Goal: Information Seeking & Learning: Check status

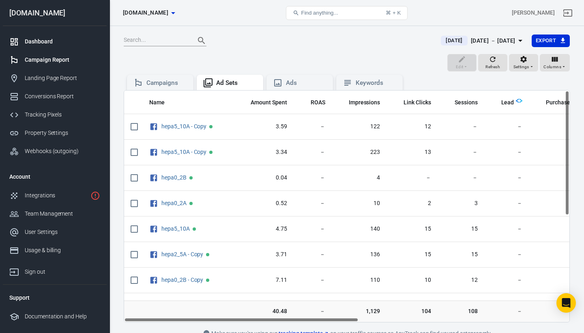
click at [43, 39] on div "Dashboard" at bounding box center [62, 41] width 75 height 9
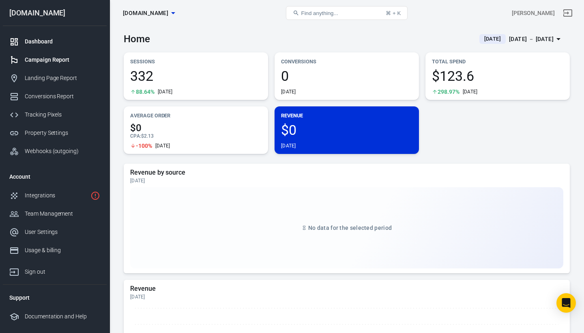
click at [52, 59] on div "Campaign Report" at bounding box center [62, 60] width 75 height 9
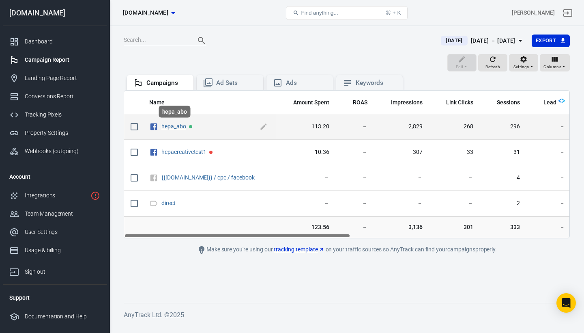
click at [176, 126] on link "hepa_abo" at bounding box center [173, 126] width 25 height 6
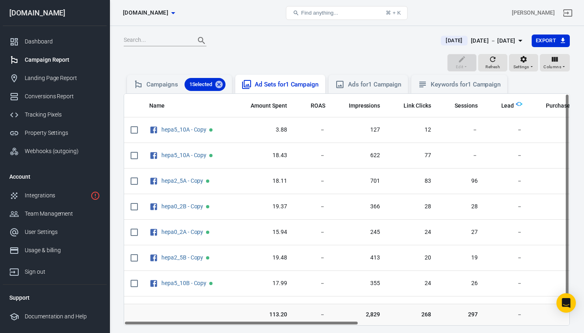
click at [285, 82] on div "Ad Sets for 1 Campaign" at bounding box center [287, 84] width 64 height 9
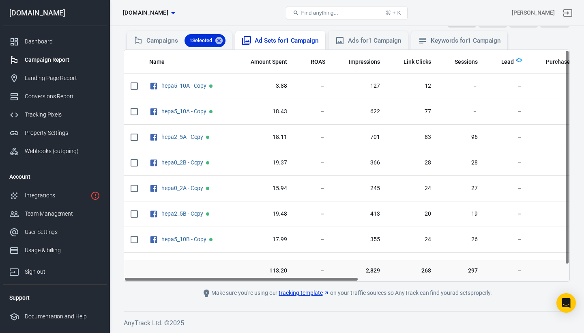
scroll to position [43, 0]
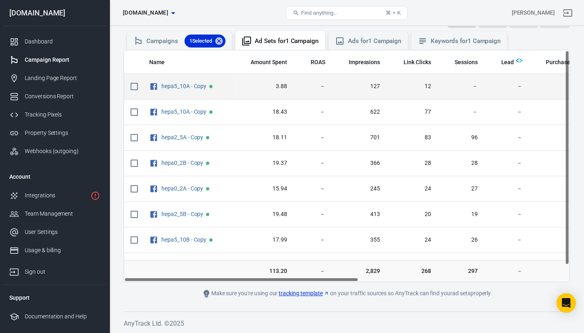
click at [135, 88] on input "scrollable content" at bounding box center [134, 86] width 17 height 17
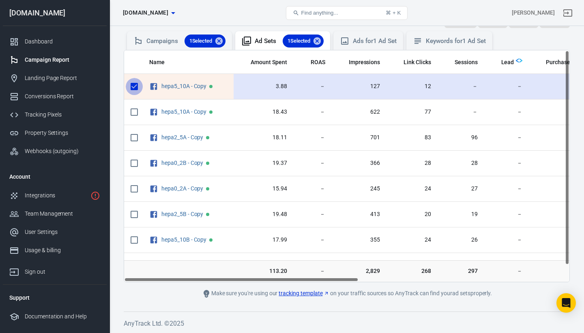
click at [135, 88] on input "scrollable content" at bounding box center [134, 86] width 17 height 17
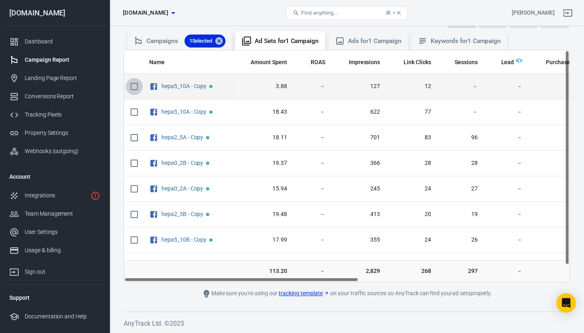
click at [135, 88] on input "scrollable content" at bounding box center [134, 86] width 17 height 17
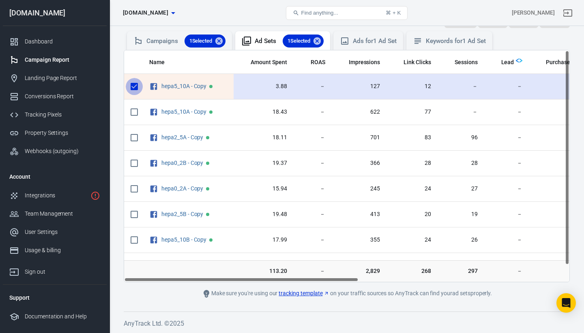
click at [135, 88] on input "scrollable content" at bounding box center [134, 86] width 17 height 17
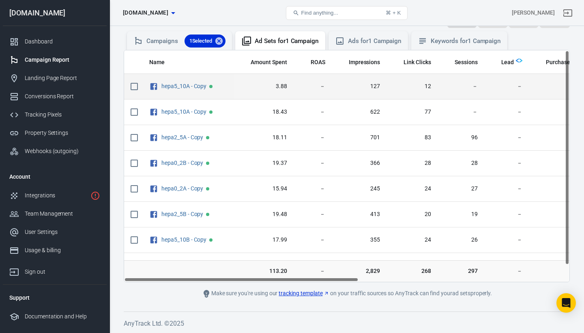
click at [135, 88] on input "scrollable content" at bounding box center [134, 86] width 17 height 17
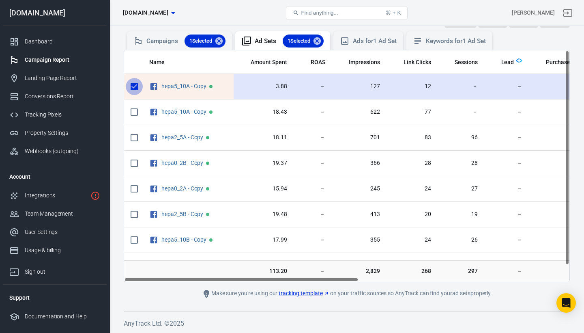
click at [135, 88] on input "scrollable content" at bounding box center [134, 86] width 17 height 17
checkbox input "false"
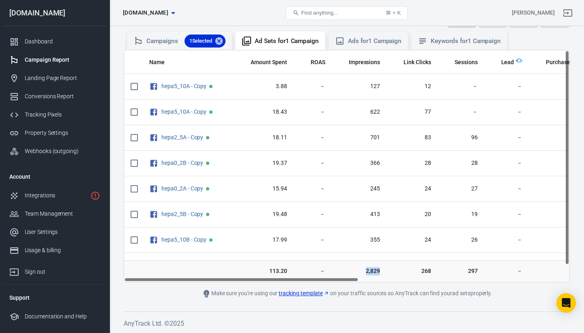
drag, startPoint x: 320, startPoint y: 277, endPoint x: 358, endPoint y: 278, distance: 38.2
click at [358, 278] on tr "113.20 － 2,829 268 297 － － － － － 45 － －" at bounding box center [550, 289] width 853 height 22
click at [358, 278] on div "Name Amount Spent ROAS Impressions Link Clicks Sessions Lead Purchase Revenue A…" at bounding box center [346, 165] width 445 height 231
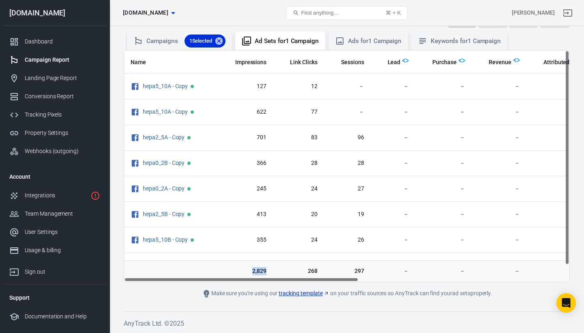
click at [383, 279] on tr "113.20 － 2,829 268 297 － － － － － 45 － －" at bounding box center [437, 289] width 853 height 22
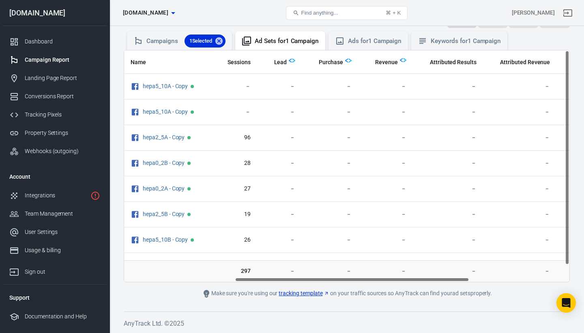
scroll to position [0, 400]
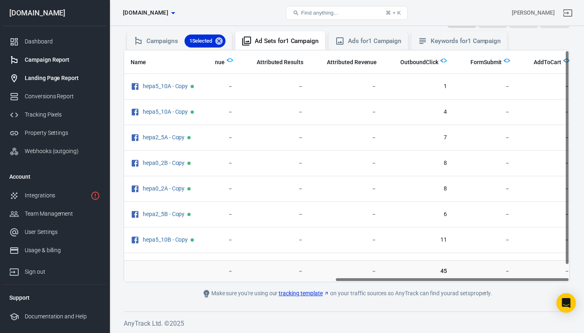
click at [45, 77] on div "Landing Page Report" at bounding box center [62, 78] width 75 height 9
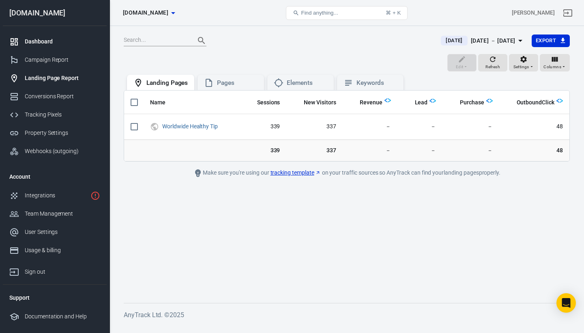
click at [39, 37] on link "Dashboard" at bounding box center [55, 41] width 104 height 18
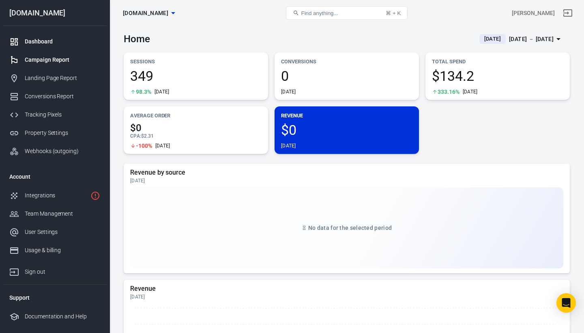
click at [62, 63] on div "Campaign Report" at bounding box center [62, 60] width 75 height 9
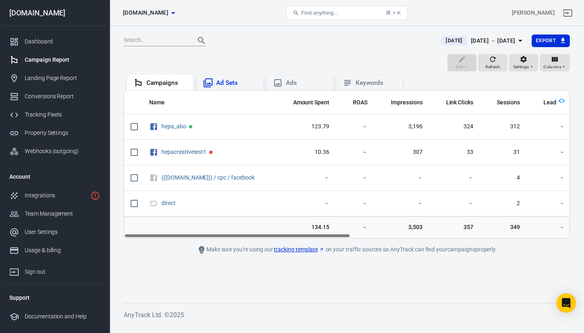
click at [233, 85] on div "Ad Sets" at bounding box center [236, 83] width 41 height 9
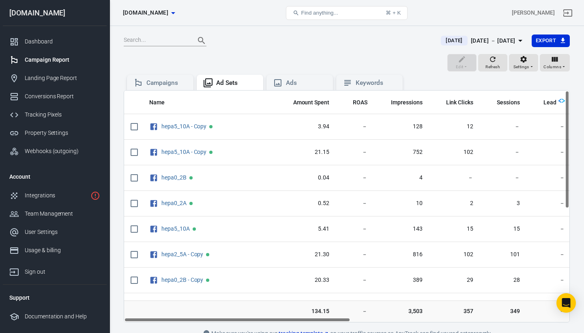
click at [172, 41] on input "text" at bounding box center [156, 40] width 65 height 11
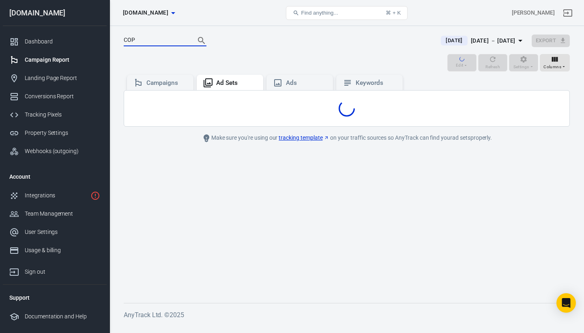
type input "COPY"
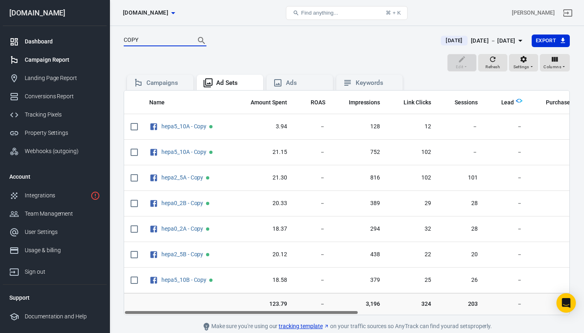
click at [40, 39] on div "Dashboard" at bounding box center [62, 41] width 75 height 9
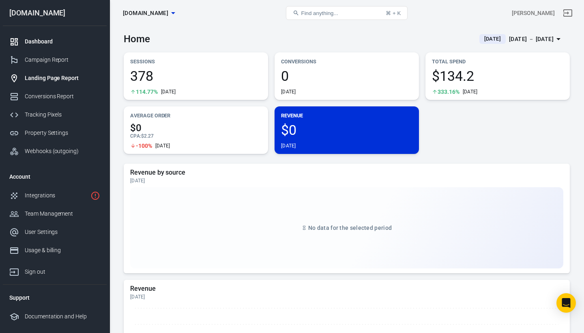
click at [70, 76] on div "Landing Page Report" at bounding box center [62, 78] width 75 height 9
